Goal: Find specific page/section: Find specific page/section

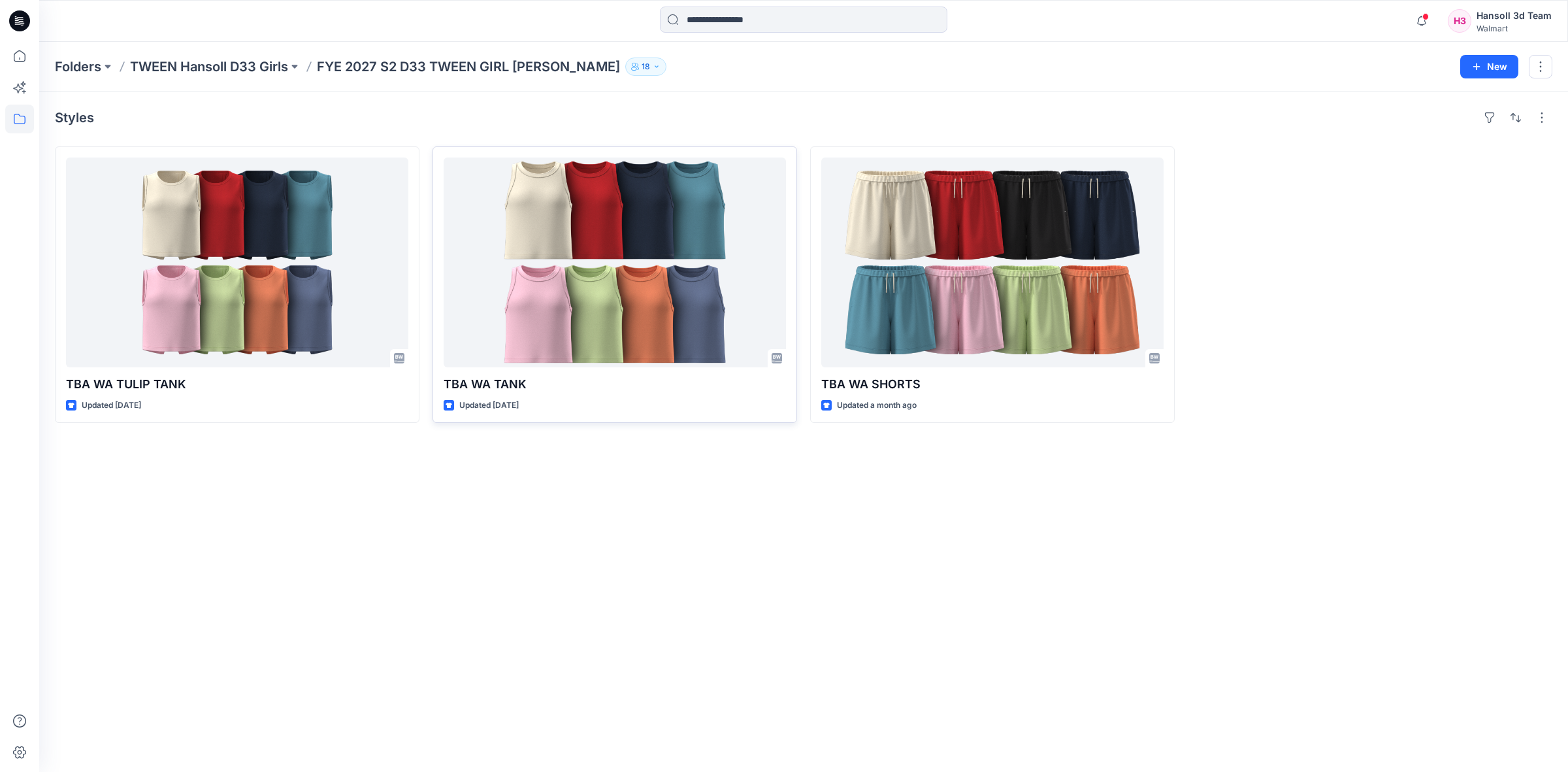
drag, startPoint x: 696, startPoint y: 530, endPoint x: 533, endPoint y: 227, distance: 344.1
click at [696, 530] on div "Styles TBA WA TULIP TANK Updated 16 days ago TBA WA TANK Updated 23 days ago TB…" at bounding box center [804, 431] width 1529 height 681
